Goal: Task Accomplishment & Management: Manage account settings

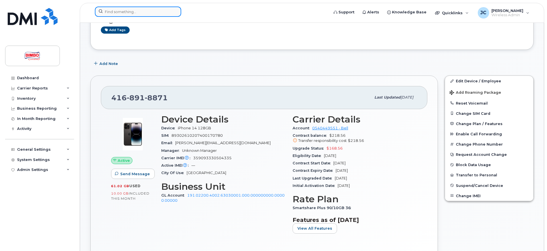
click at [111, 10] on input at bounding box center [138, 12] width 86 height 10
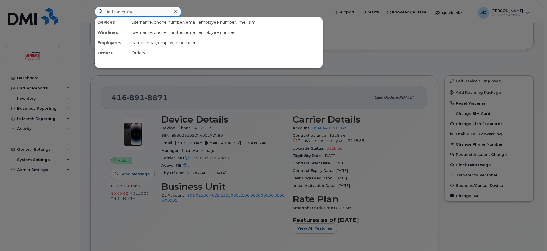
paste input "514-214-5164"
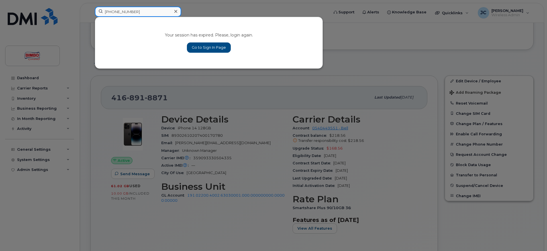
type input "514-214-5164"
click at [213, 48] on link "Go to Sign In Page" at bounding box center [209, 47] width 44 height 10
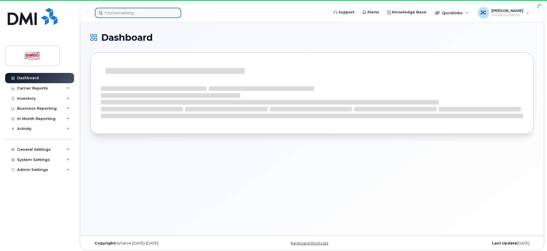
click at [129, 13] on input at bounding box center [138, 13] width 86 height 10
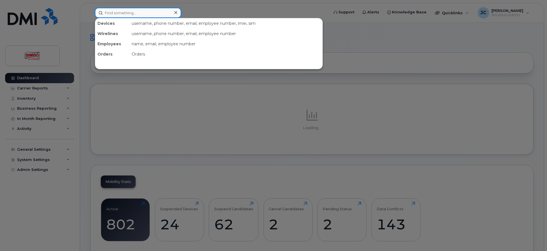
paste input "514-214-5164"
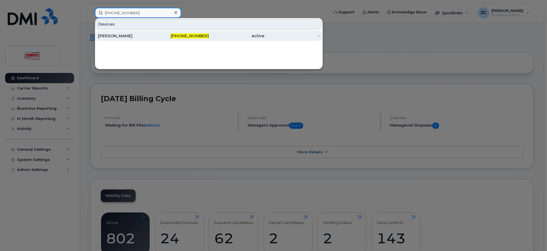
type input "514-214-5164"
click at [110, 35] on div "[PERSON_NAME]" at bounding box center [126, 36] width 56 height 6
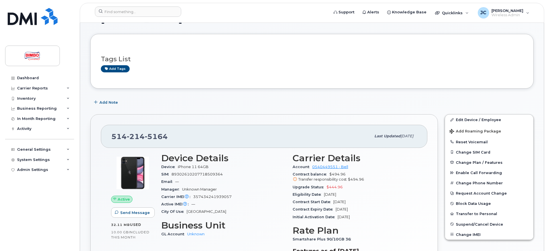
scroll to position [58, 0]
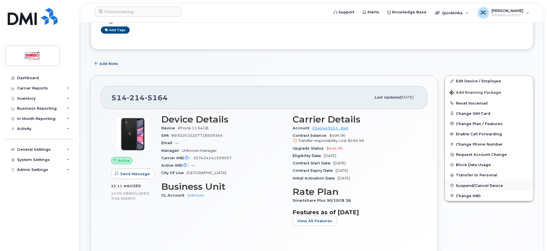
click at [476, 185] on span "Suspend/Cancel Device" at bounding box center [478, 185] width 47 height 4
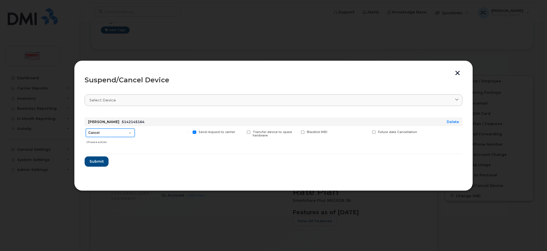
select select "[object Object]"
click option "Suspend - Full Rate" at bounding box center [0, 0] width 0 height 0
click at [91, 161] on span "Submit" at bounding box center [96, 161] width 14 height 5
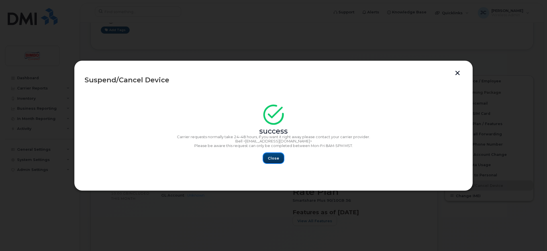
click at [271, 159] on span "Close" at bounding box center [273, 157] width 11 height 5
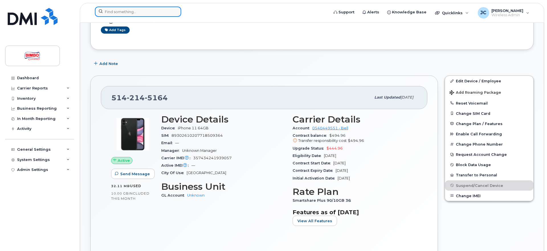
click at [145, 14] on input at bounding box center [138, 12] width 86 height 10
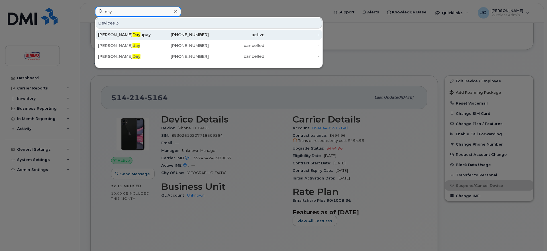
type input "day"
click at [137, 36] on div "[PERSON_NAME] upay" at bounding box center [126, 35] width 56 height 6
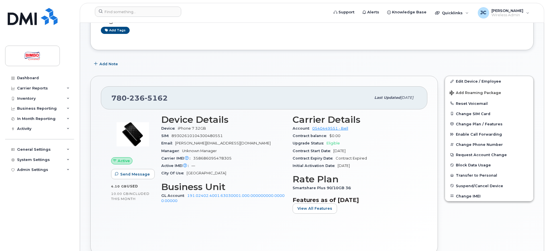
scroll to position [58, 0]
drag, startPoint x: 172, startPoint y: 98, endPoint x: 107, endPoint y: 94, distance: 65.9
click at [107, 94] on div "780 236 5162 Last updated Oct 01, 2024" at bounding box center [264, 97] width 326 height 23
copy span "780 236 5162"
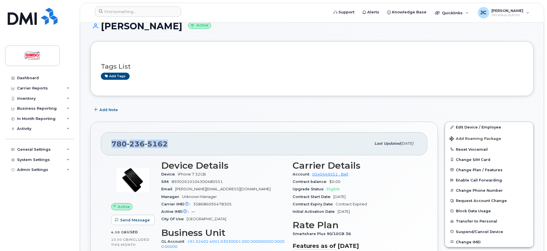
scroll to position [0, 0]
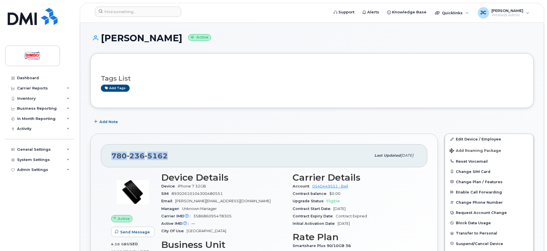
drag, startPoint x: 174, startPoint y: 40, endPoint x: 104, endPoint y: 43, distance: 69.8
click at [104, 43] on h1 "Edgar Dayupay Active" at bounding box center [311, 38] width 443 height 10
copy h1 "Edgar Dayupay"
